Goal: Transaction & Acquisition: Download file/media

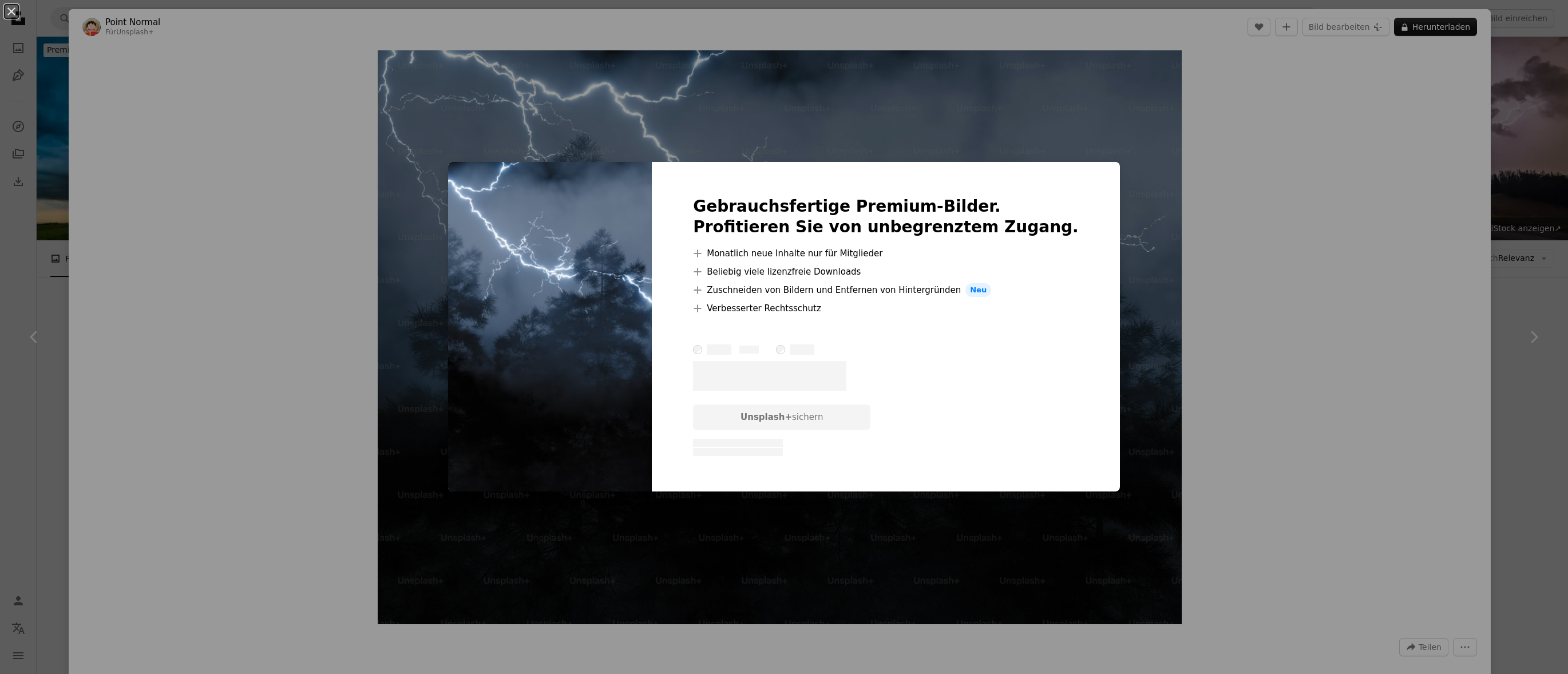
scroll to position [398, 0]
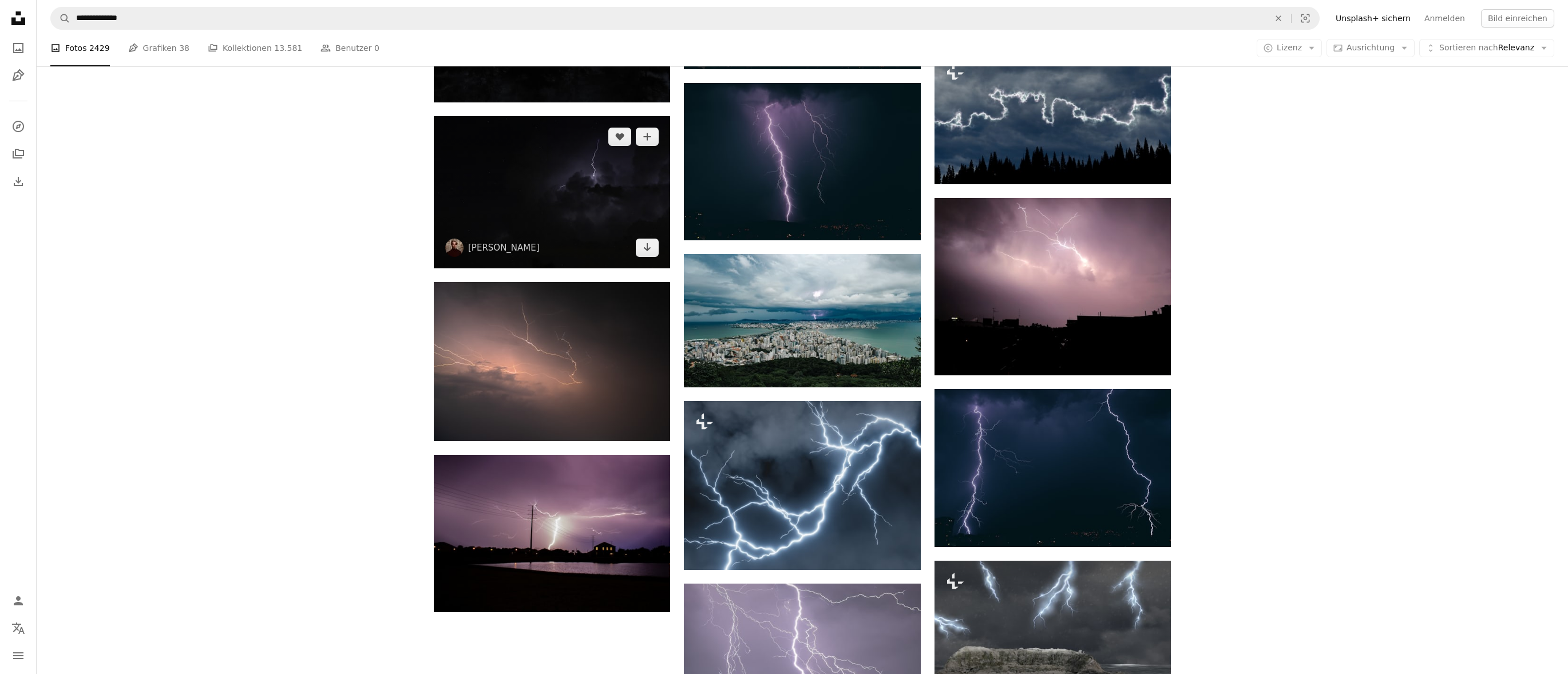
scroll to position [1210, 0]
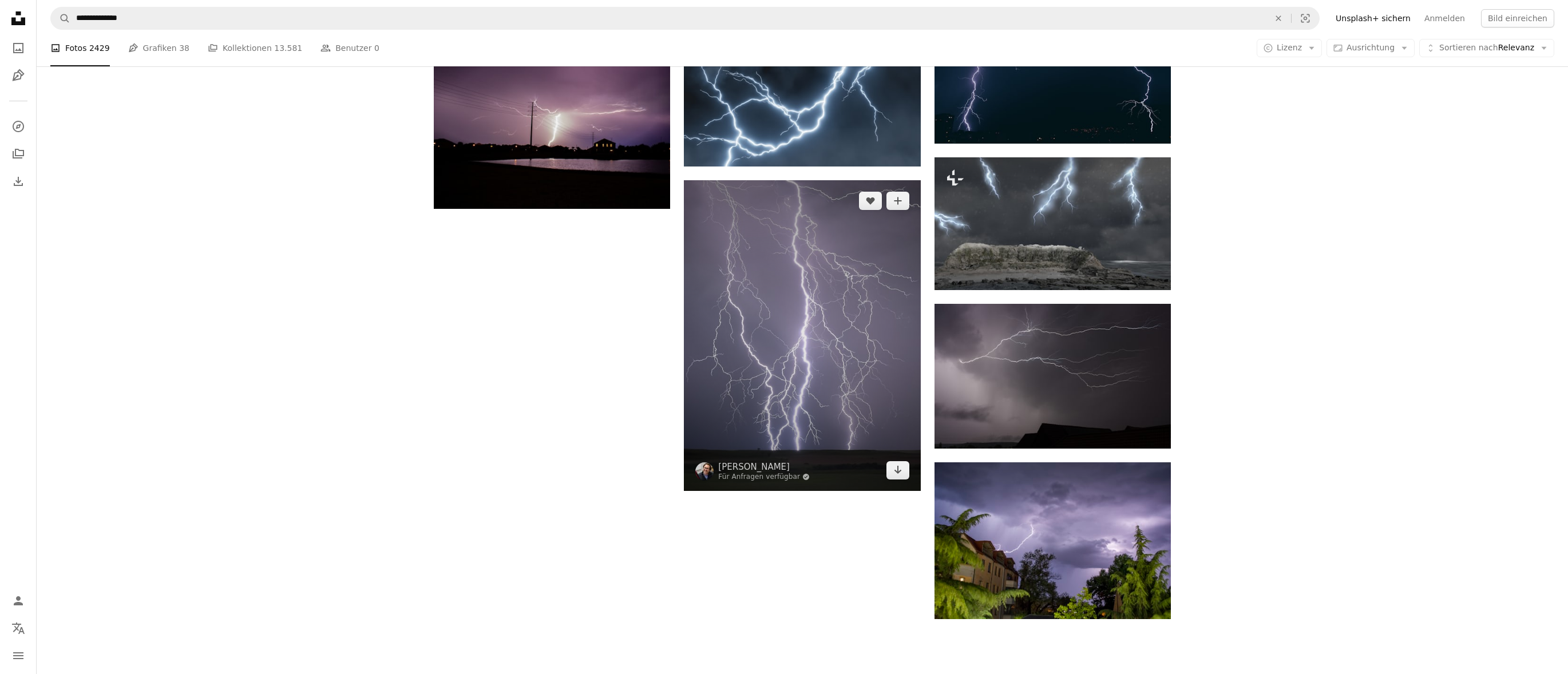
click at [773, 326] on img at bounding box center [802, 335] width 236 height 310
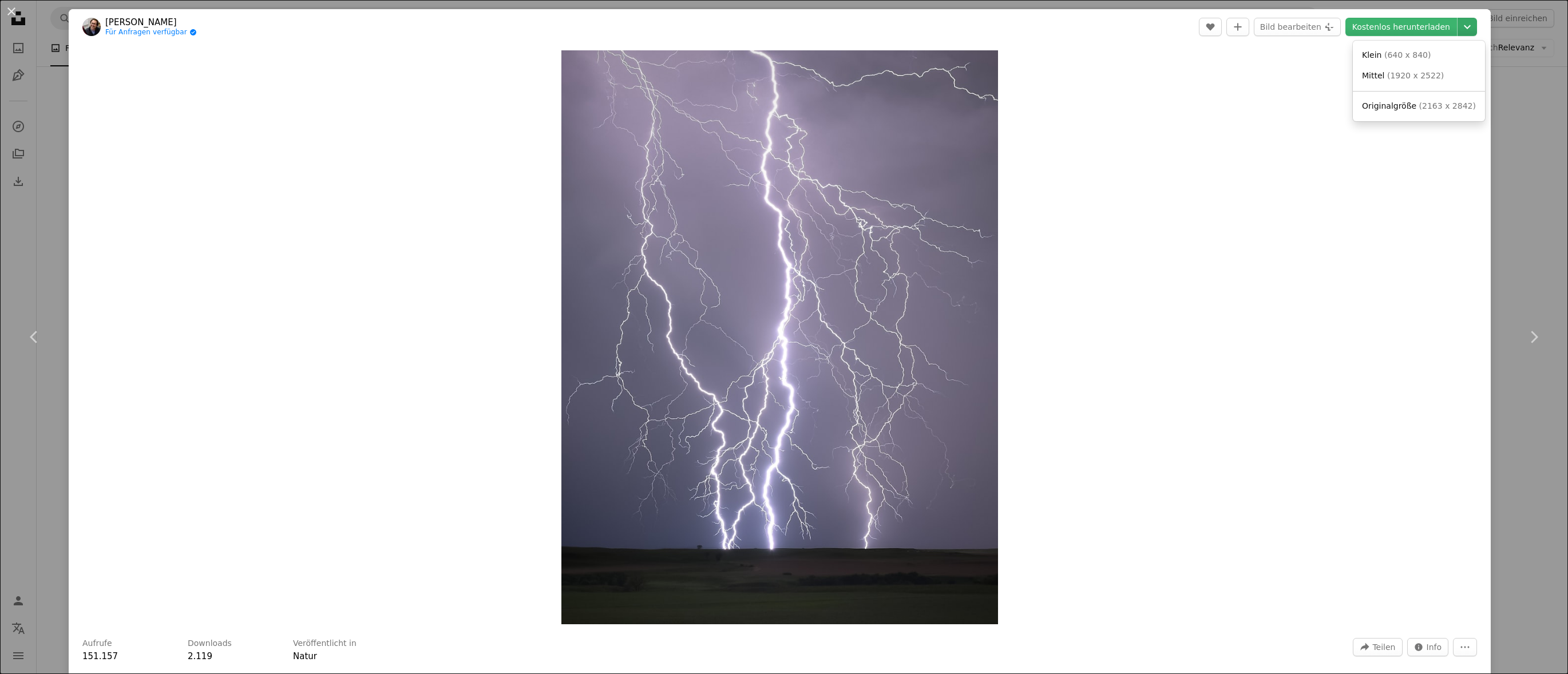
click at [1467, 25] on icon "Chevron down" at bounding box center [1467, 27] width 18 height 14
click at [1374, 103] on span "Originalgröße" at bounding box center [1389, 106] width 54 height 9
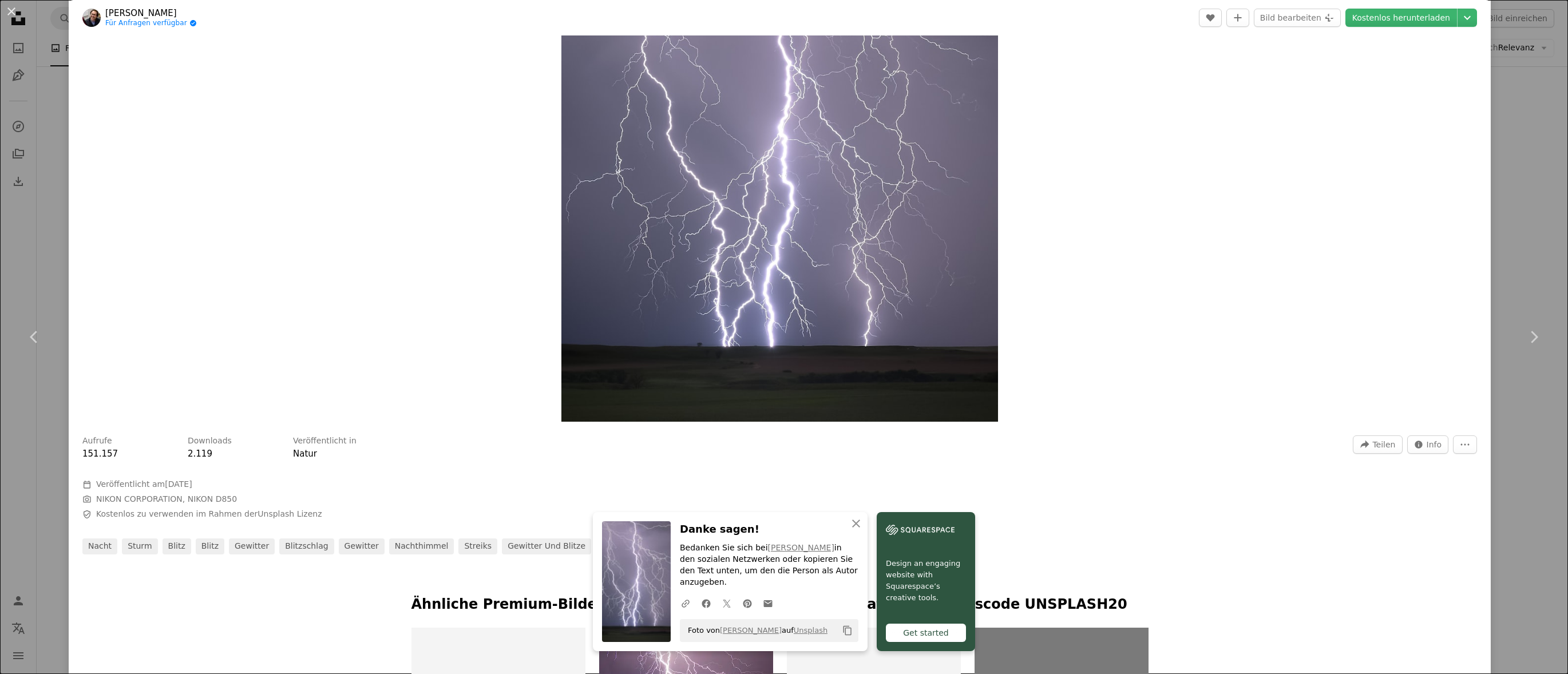
scroll to position [225, 0]
